Goal: Information Seeking & Learning: Learn about a topic

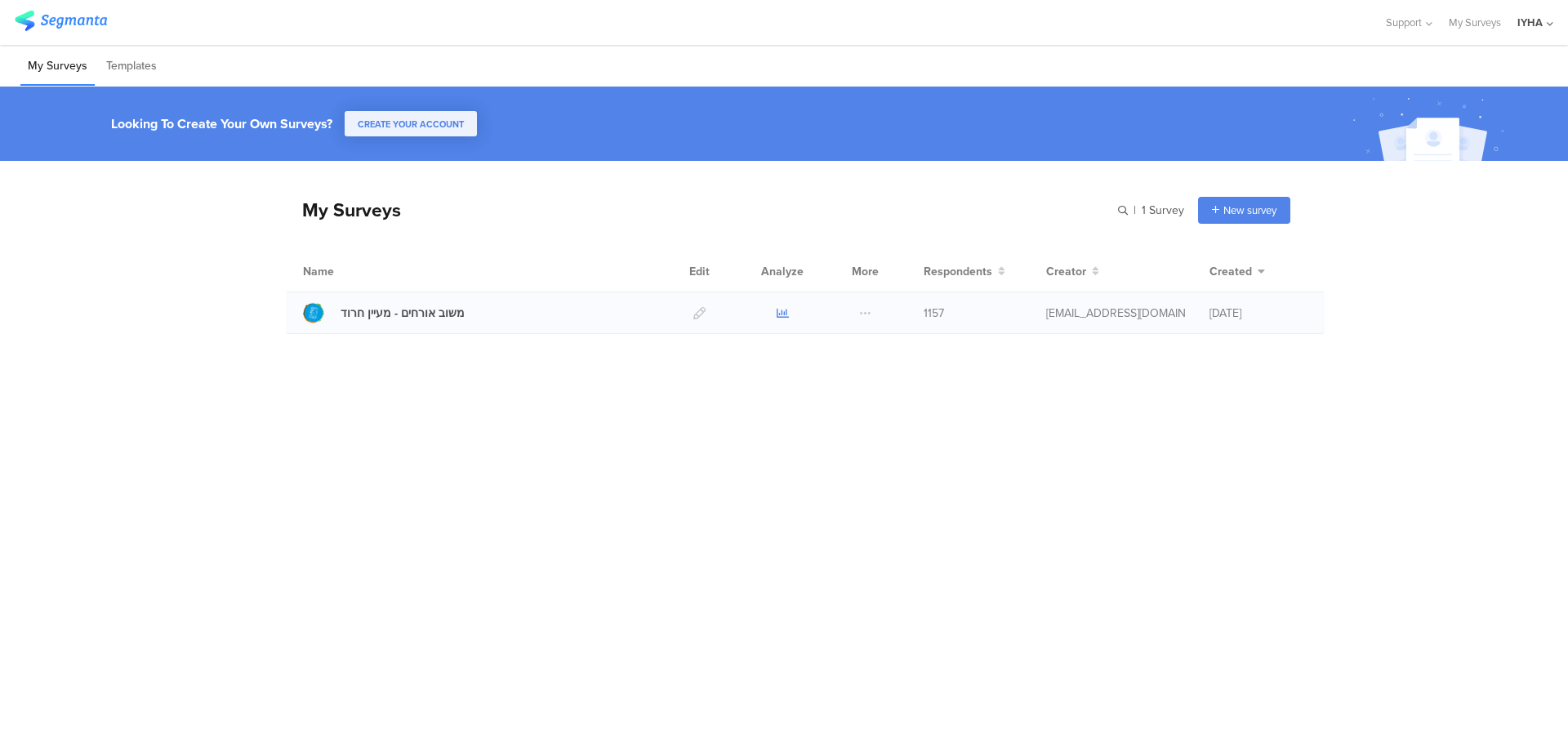
click at [779, 314] on icon at bounding box center [783, 313] width 12 height 12
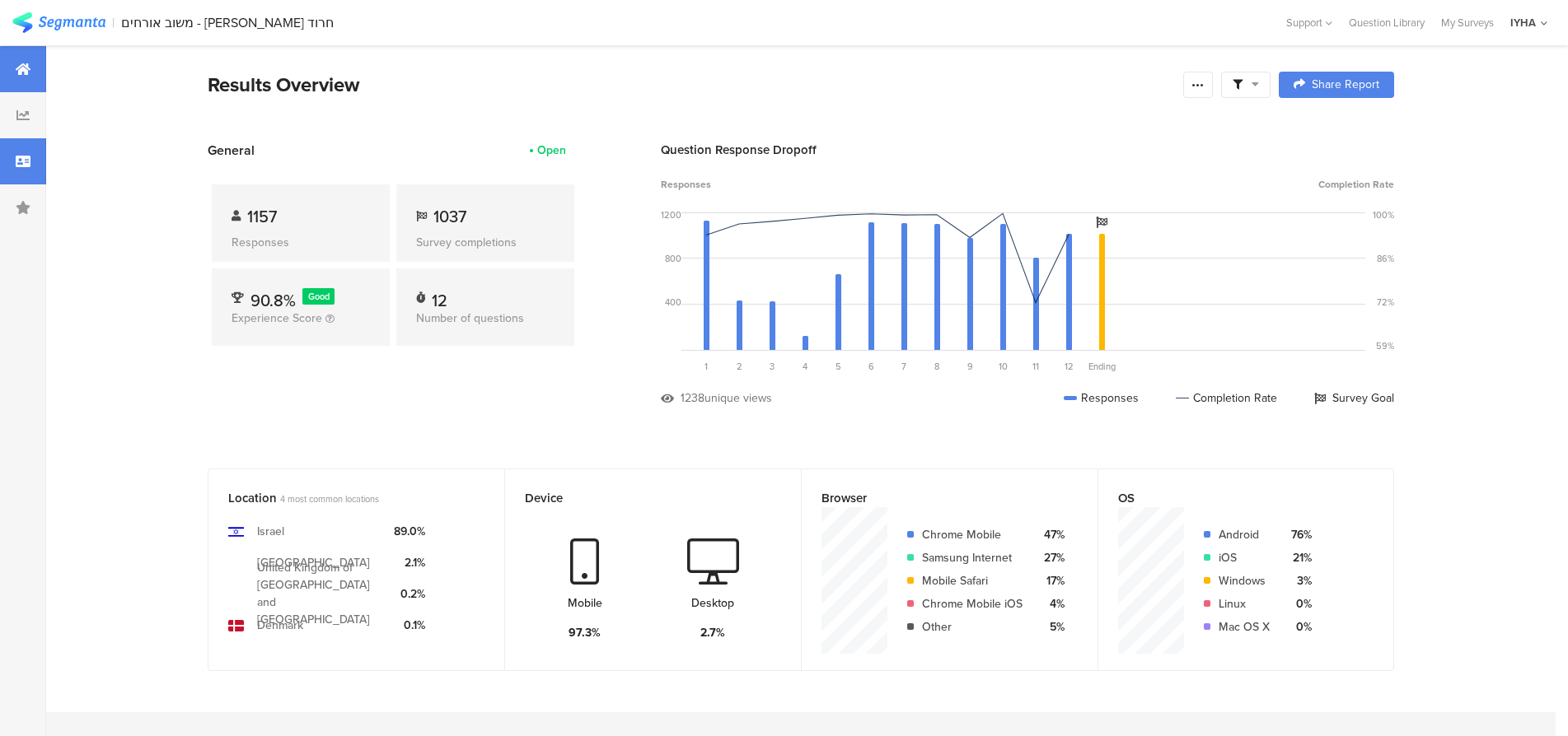
click at [21, 160] on icon at bounding box center [23, 161] width 15 height 13
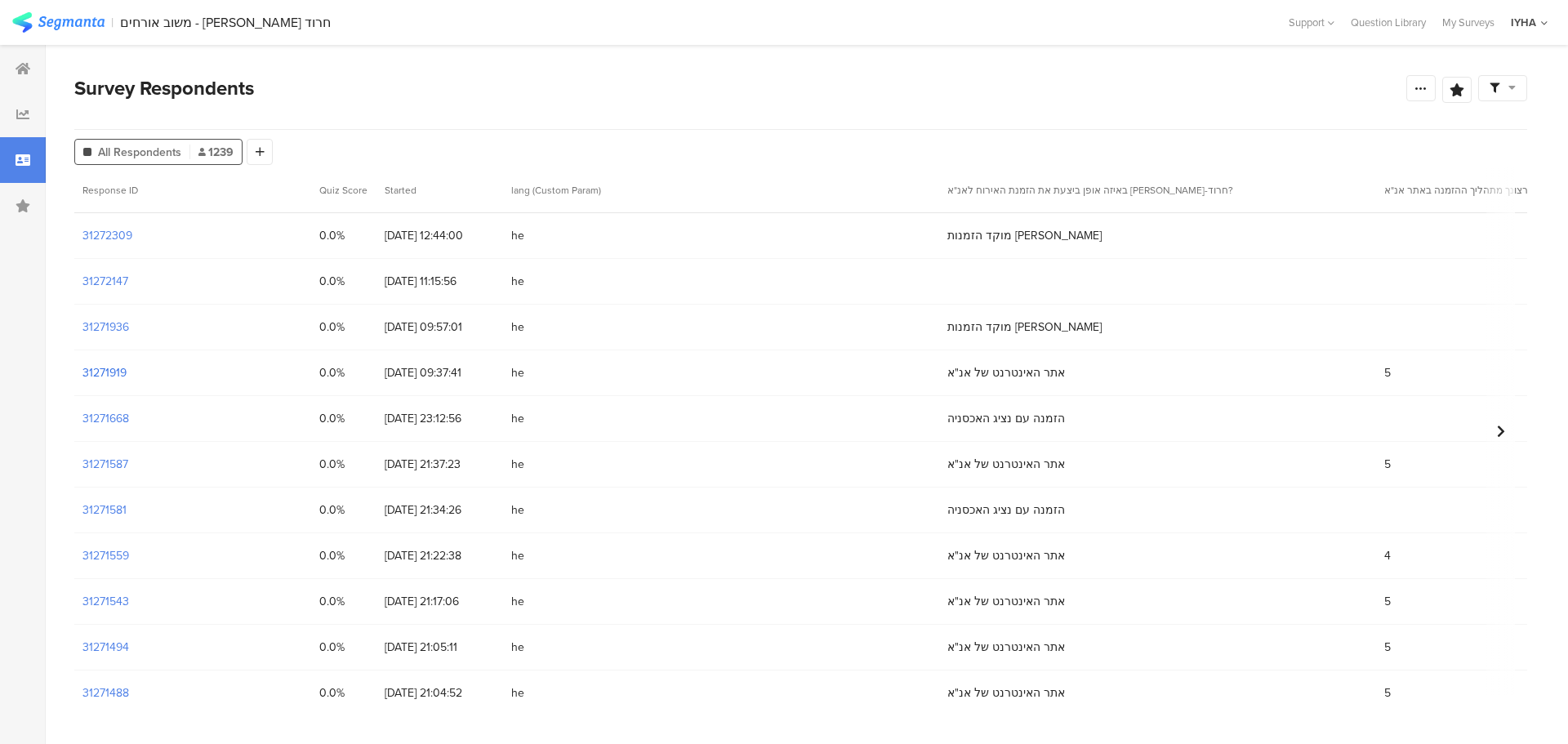
click at [110, 375] on section "31271919" at bounding box center [104, 373] width 44 height 17
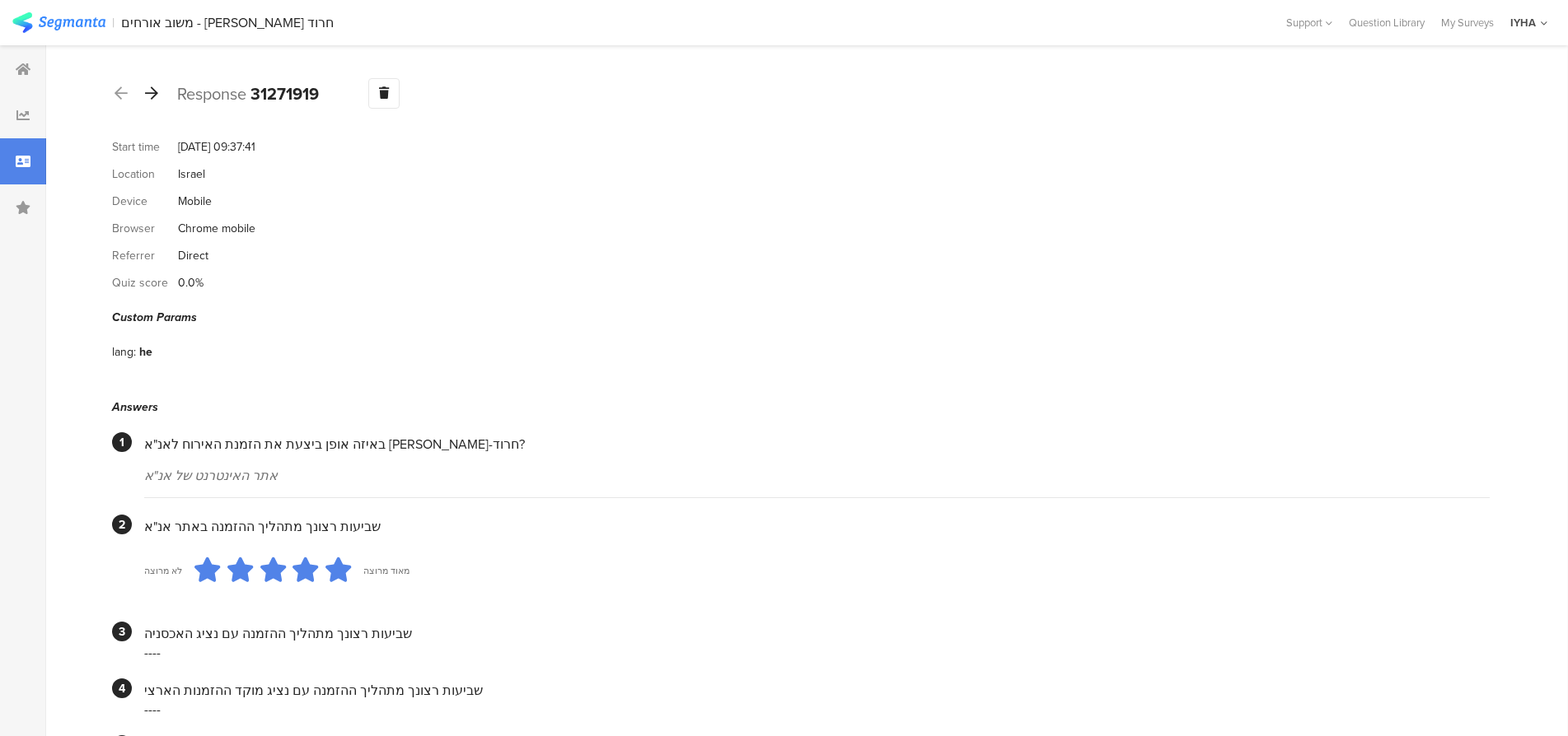
click at [155, 92] on icon at bounding box center [151, 92] width 13 height 15
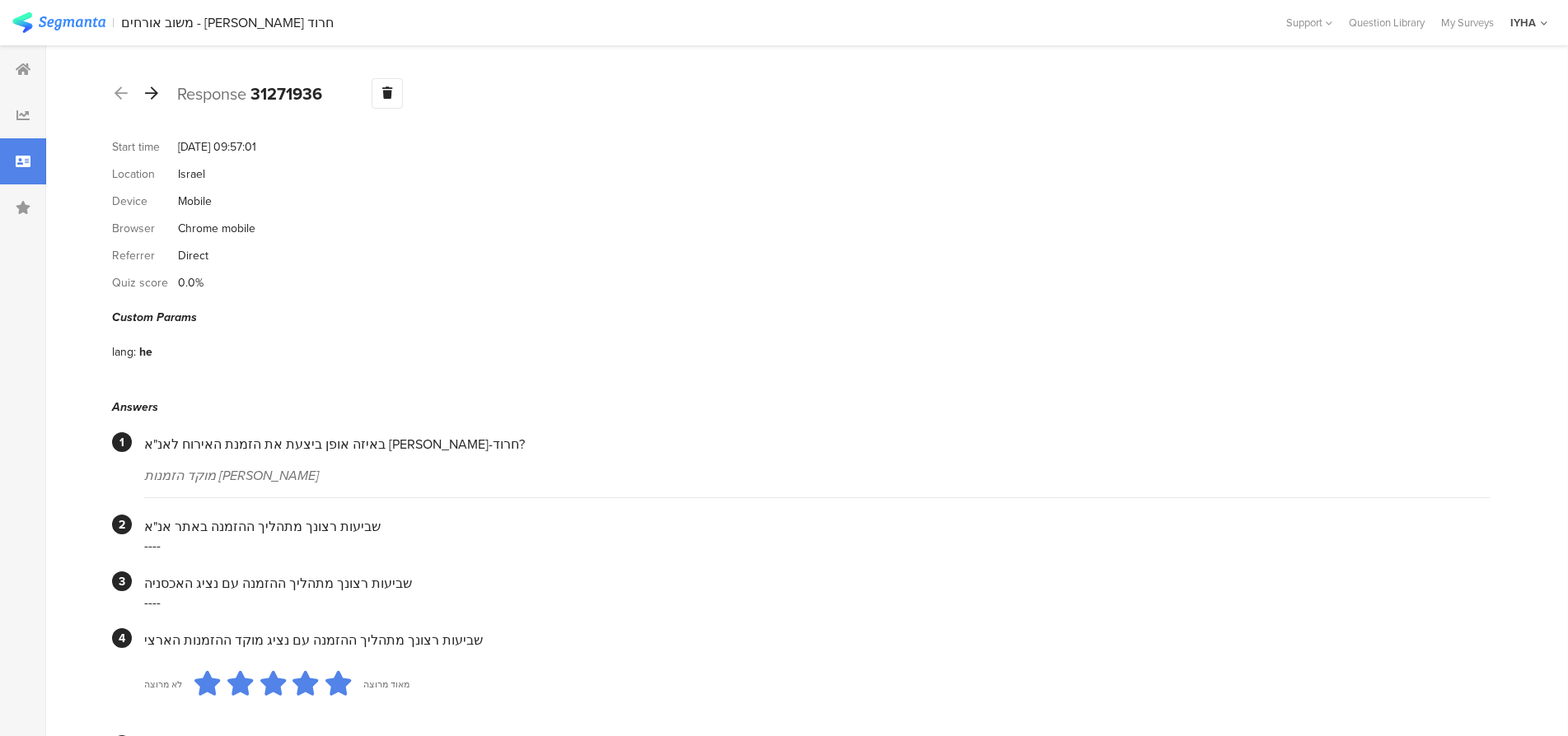
click at [151, 91] on icon at bounding box center [151, 92] width 13 height 15
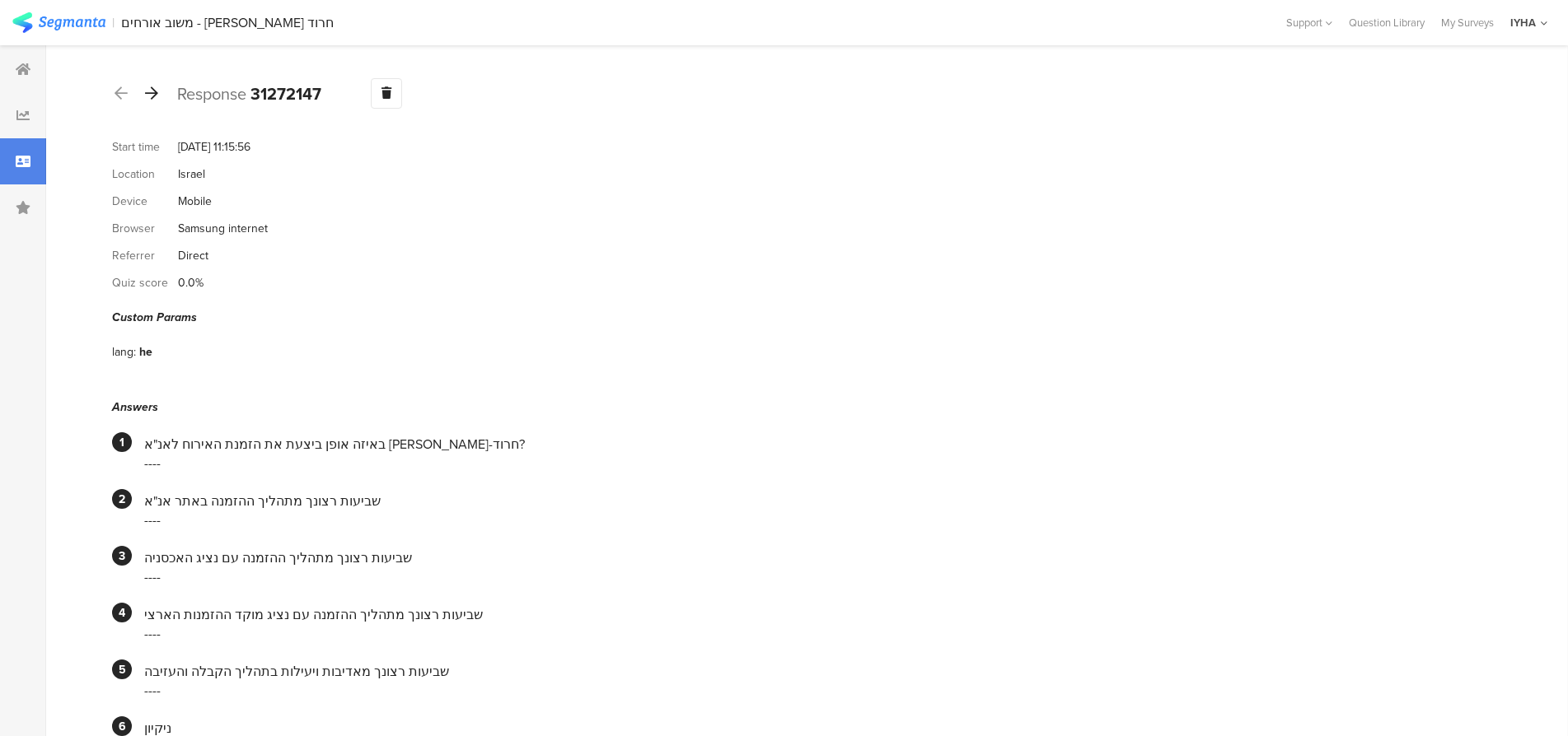
click at [152, 92] on icon at bounding box center [151, 92] width 13 height 15
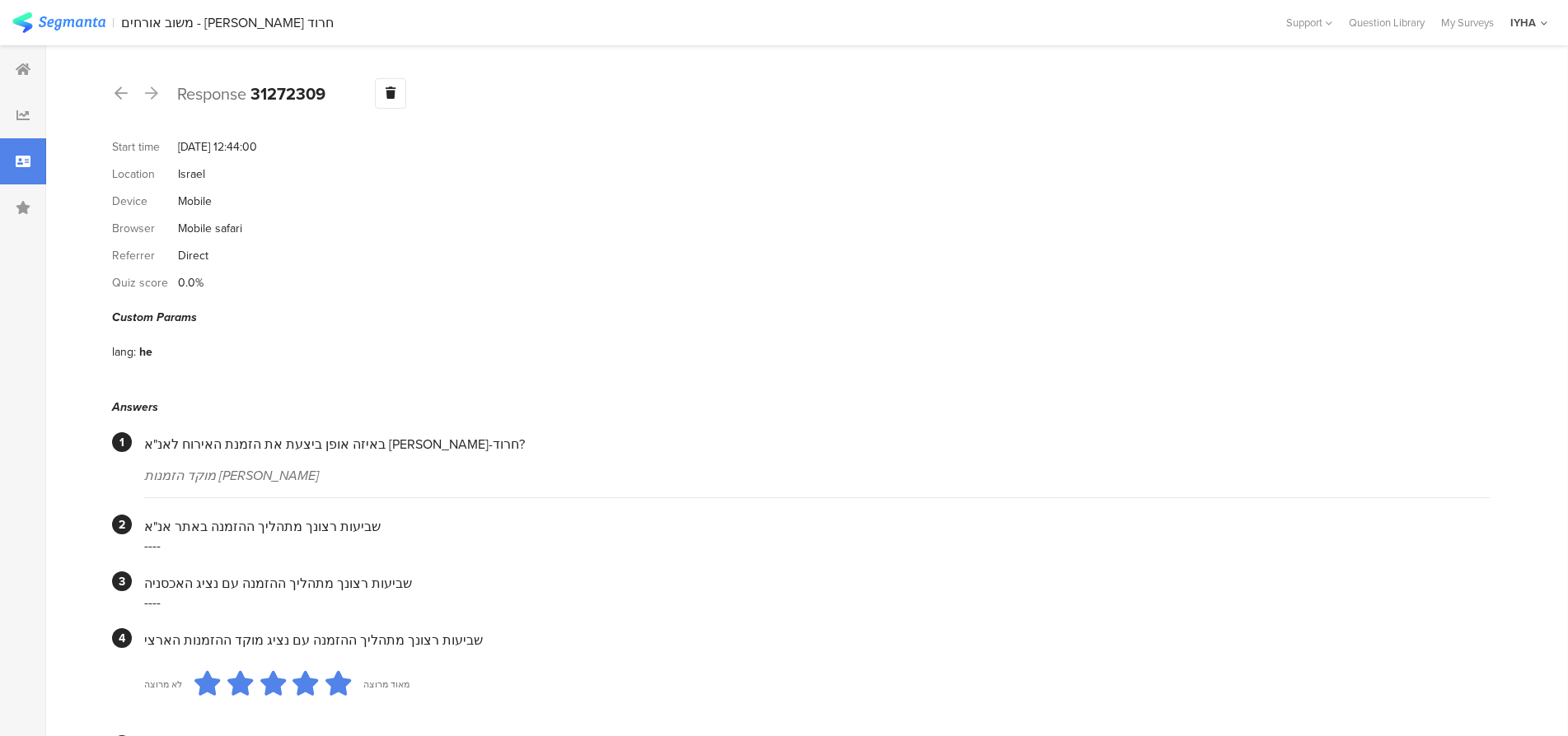
click at [154, 91] on icon at bounding box center [151, 92] width 13 height 15
click at [153, 90] on icon at bounding box center [151, 92] width 13 height 15
